Goal: Navigation & Orientation: Find specific page/section

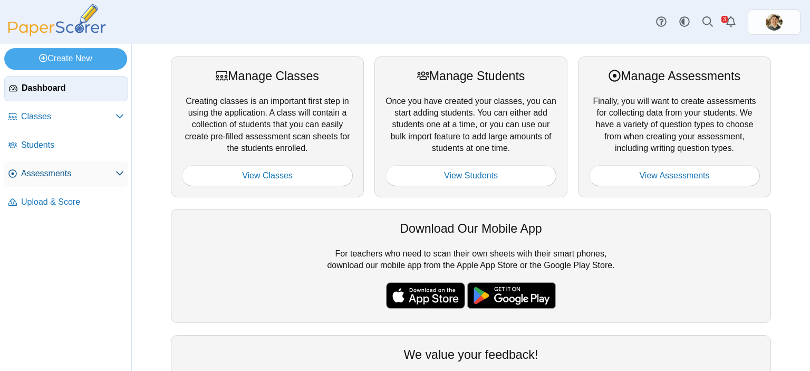
click at [49, 179] on span "Assessments" at bounding box center [68, 174] width 94 height 12
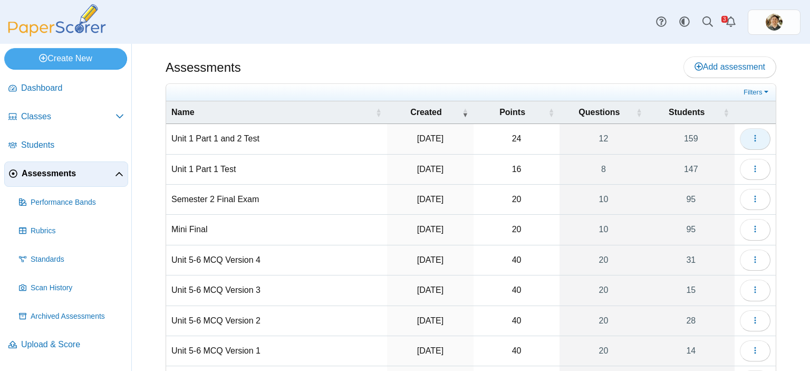
click at [751, 136] on icon "button" at bounding box center [755, 138] width 8 height 8
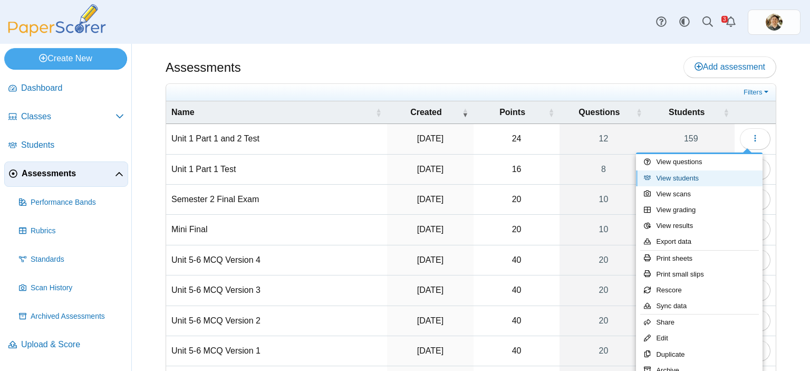
click at [674, 178] on link "View students" at bounding box center [699, 178] width 127 height 16
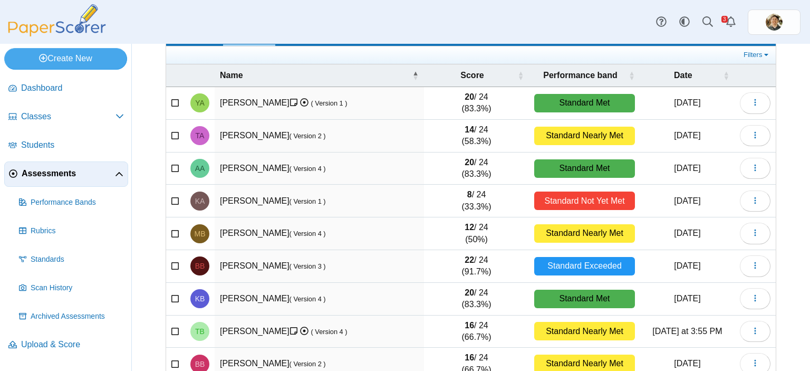
scroll to position [152, 0]
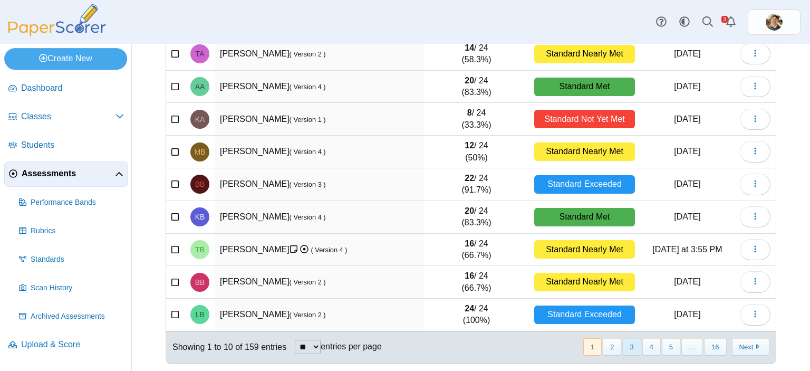
click at [629, 347] on button "3" at bounding box center [631, 346] width 18 height 17
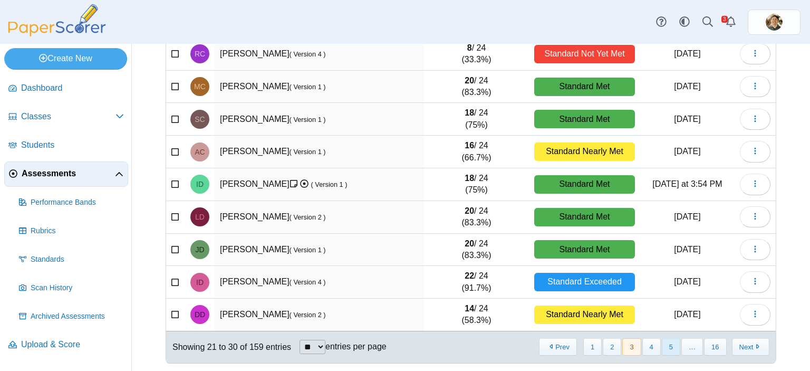
click at [664, 344] on button "5" at bounding box center [671, 346] width 18 height 17
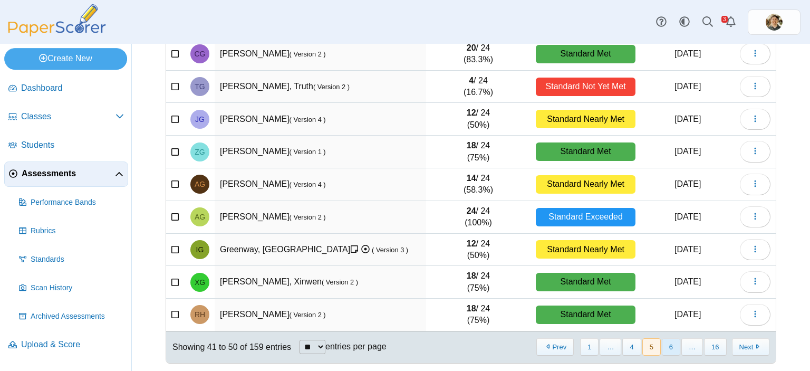
click at [669, 347] on button "6" at bounding box center [671, 346] width 18 height 17
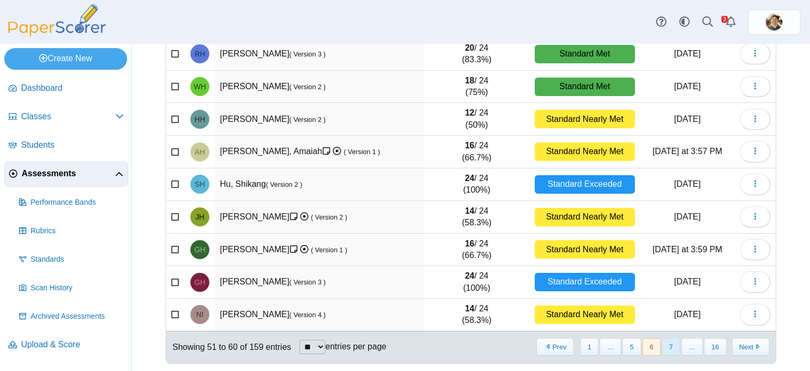
click at [670, 347] on button "7" at bounding box center [671, 346] width 18 height 17
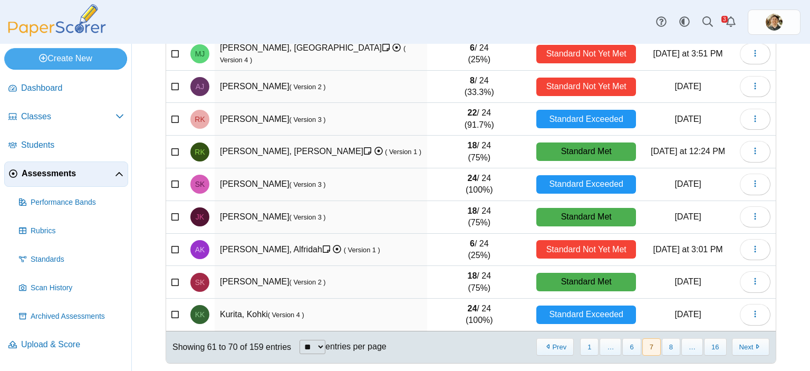
click at [670, 347] on button "8" at bounding box center [671, 346] width 18 height 17
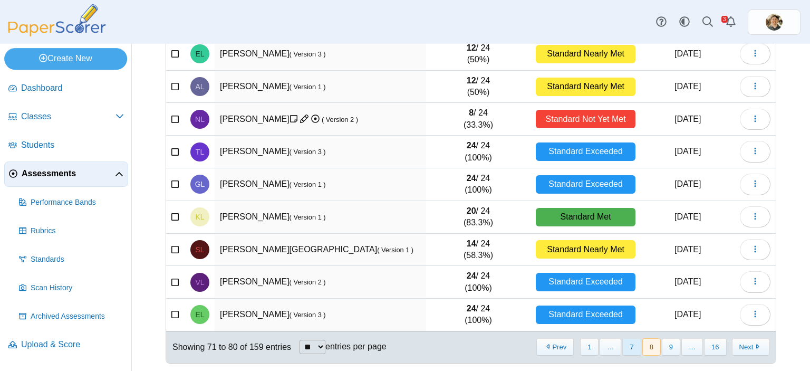
click at [627, 345] on button "7" at bounding box center [631, 346] width 18 height 17
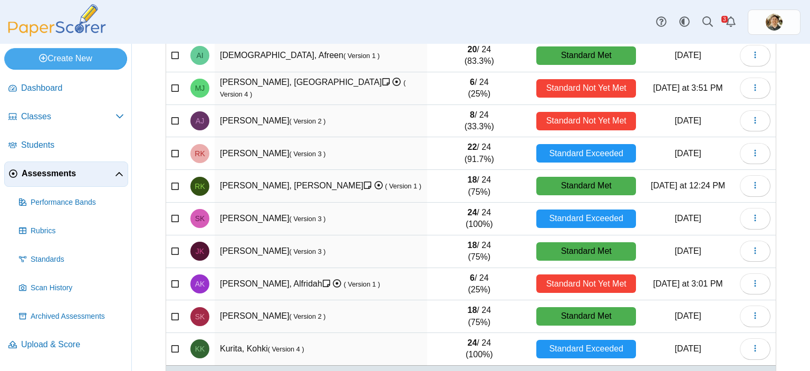
scroll to position [99, 0]
